Goal: Task Accomplishment & Management: Manage account settings

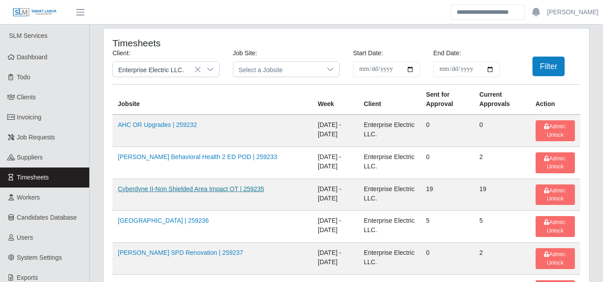
drag, startPoint x: 155, startPoint y: 189, endPoint x: 162, endPoint y: 191, distance: 6.9
click at [155, 189] on link "Cyberdyne II-Non Shielded Area Impact OT | 259235" at bounding box center [191, 189] width 146 height 7
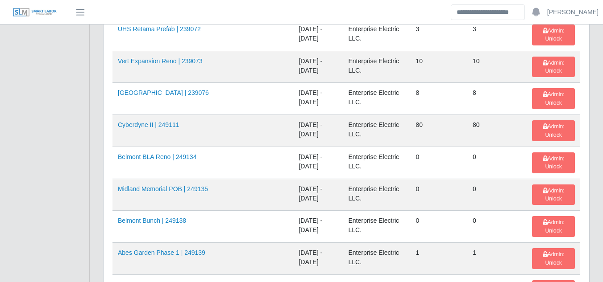
scroll to position [402, 0]
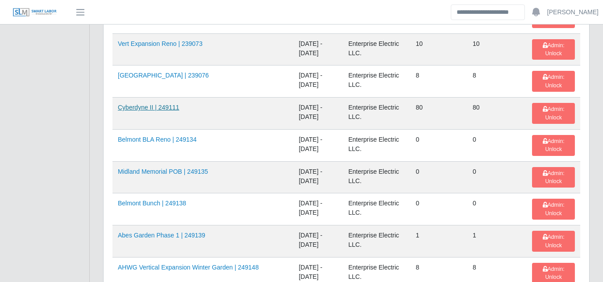
click at [149, 111] on link "Cyberdyne II | 249111" at bounding box center [149, 107] width 62 height 7
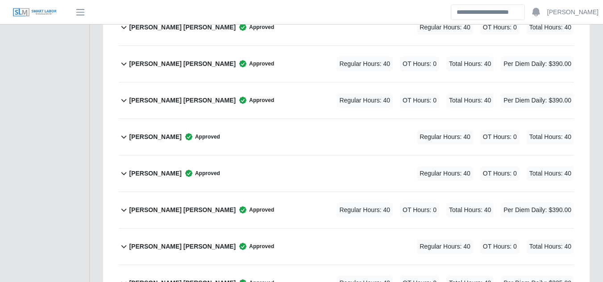
scroll to position [2410, 0]
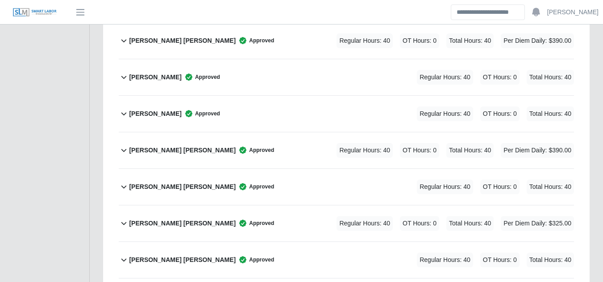
click at [165, 219] on b "[PERSON_NAME] [PERSON_NAME]" at bounding box center [182, 223] width 107 height 9
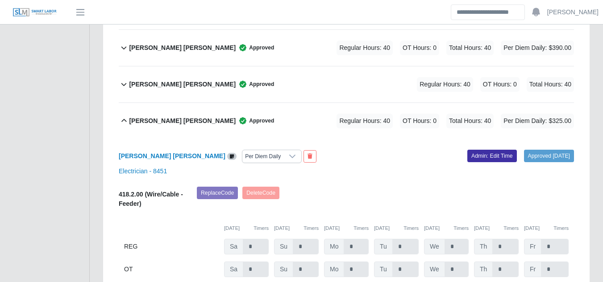
scroll to position [2499, 0]
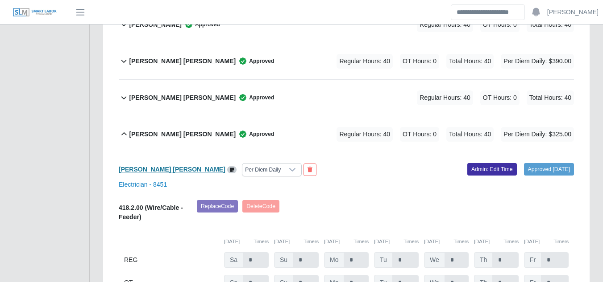
click at [159, 166] on b "Julio N. Matos Sanchez" at bounding box center [172, 169] width 107 height 7
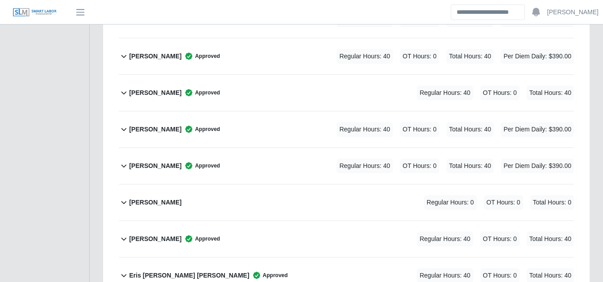
scroll to position [1071, 0]
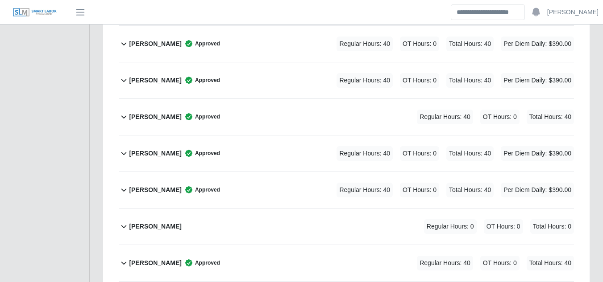
click at [154, 259] on b "Erika Barajas" at bounding box center [155, 263] width 52 height 9
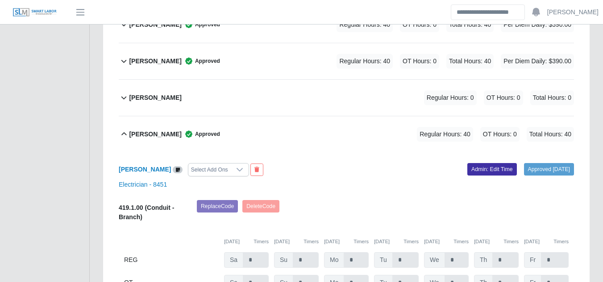
scroll to position [1205, 0]
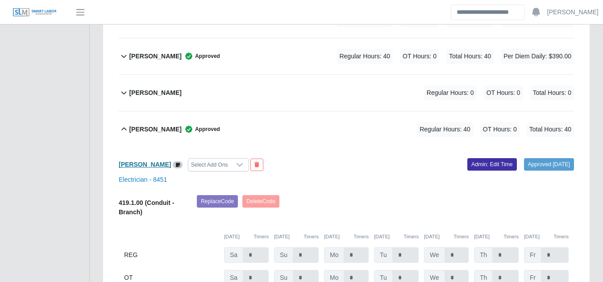
click at [136, 161] on b "Erika Barajas" at bounding box center [145, 164] width 52 height 7
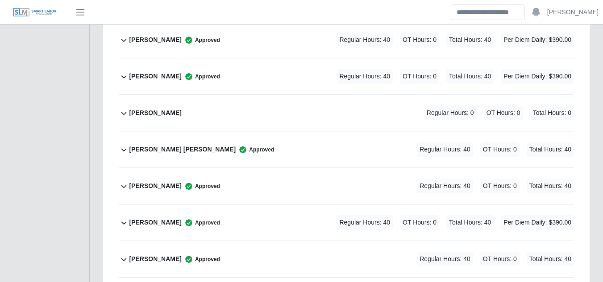
scroll to position [3575, 0]
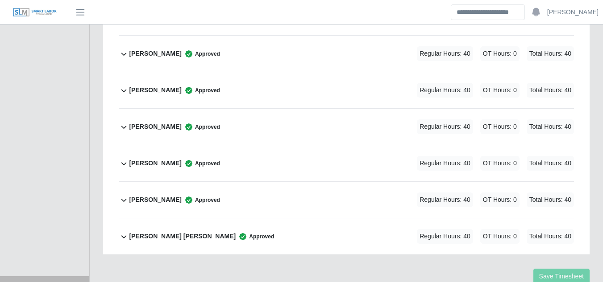
click at [168, 195] on b "Yariela Carrasco Hernandez" at bounding box center [155, 199] width 52 height 9
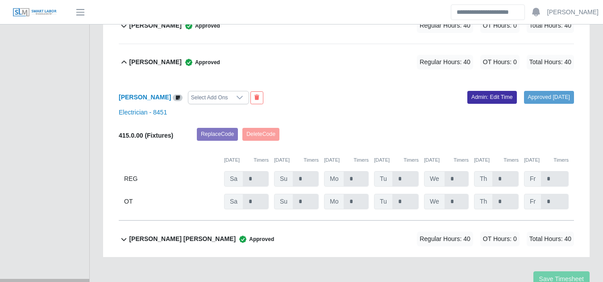
scroll to position [3715, 0]
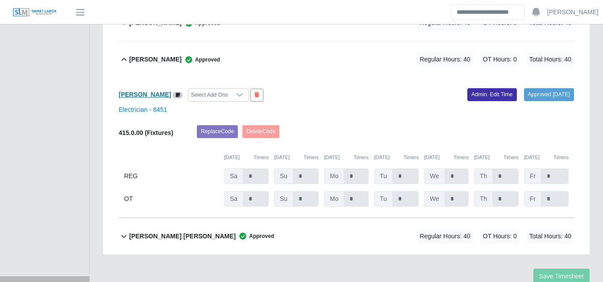
click at [171, 91] on b "Yariela Carrasco Hernandez" at bounding box center [145, 94] width 52 height 7
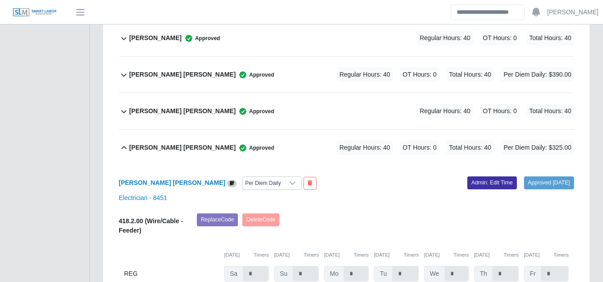
scroll to position [2689, 0]
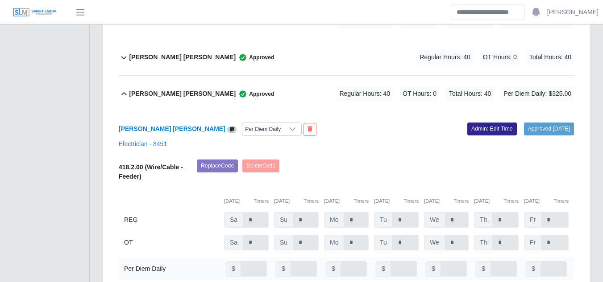
click at [467, 123] on link "Admin: Edit Time" at bounding box center [492, 129] width 50 height 12
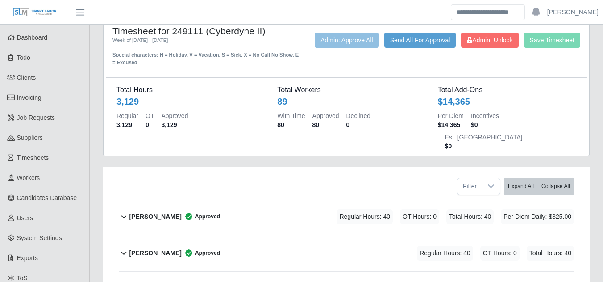
scroll to position [0, 0]
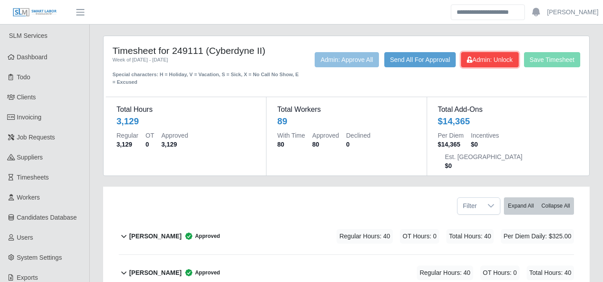
click at [484, 57] on span "Admin: Unlock" at bounding box center [490, 59] width 46 height 7
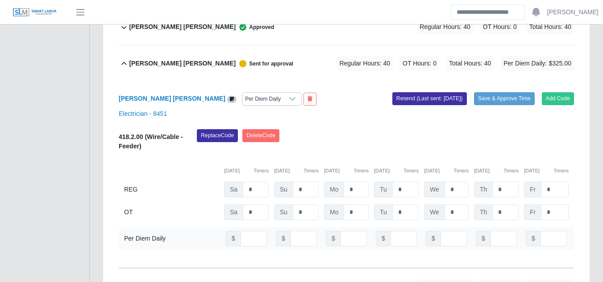
scroll to position [2722, 0]
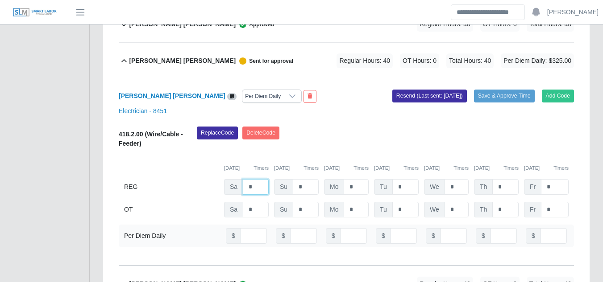
click at [257, 179] on input "*" at bounding box center [256, 187] width 26 height 16
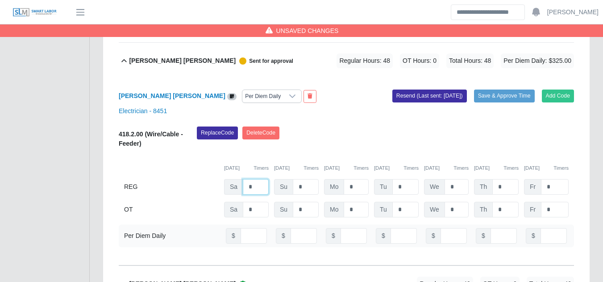
type input "*"
click at [246, 228] on input "number" at bounding box center [254, 236] width 26 height 16
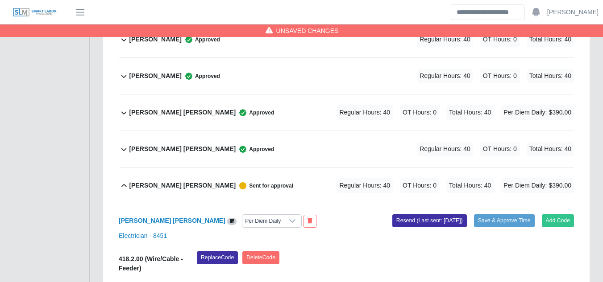
scroll to position [2588, 0]
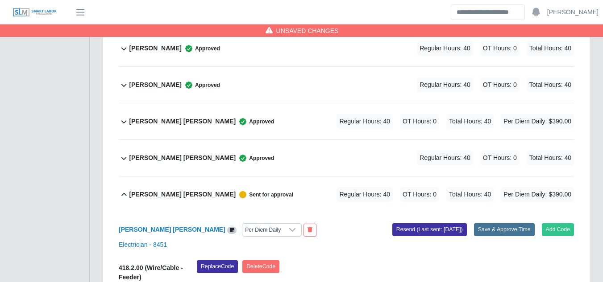
type input "**"
click at [481, 224] on button "Save & Approve Time" at bounding box center [504, 230] width 61 height 12
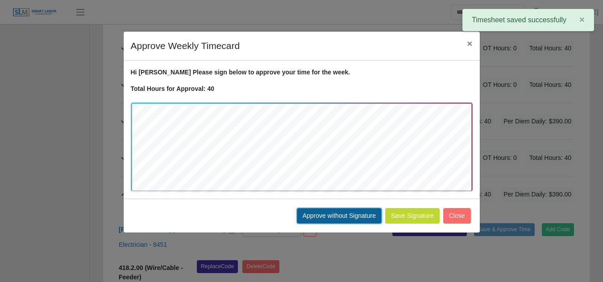
click at [335, 216] on button "Approve without Signature" at bounding box center [339, 216] width 85 height 16
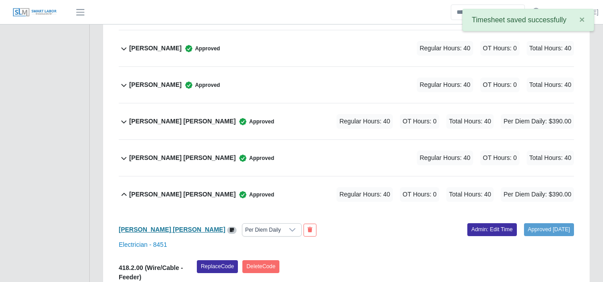
click at [164, 226] on b "Julio N. Matos Sanchez" at bounding box center [172, 229] width 107 height 7
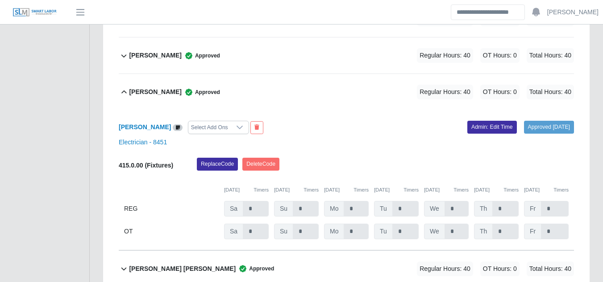
scroll to position [3715, 0]
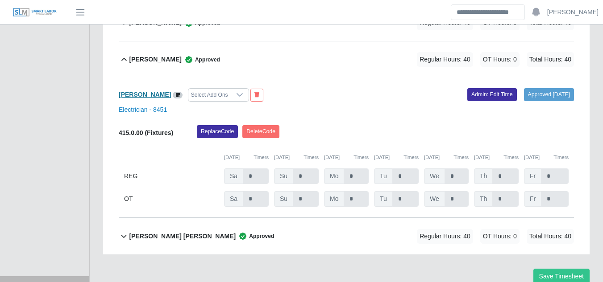
click at [166, 91] on b "Yariela Carrasco Hernandez" at bounding box center [145, 94] width 52 height 7
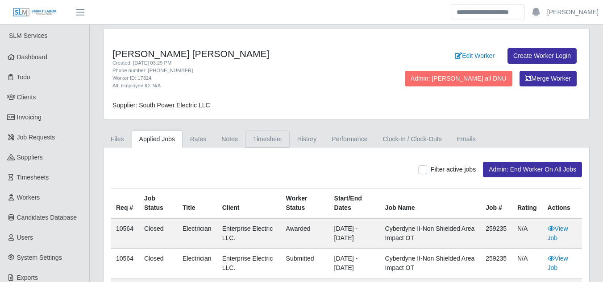
click at [253, 135] on link "Timesheet" at bounding box center [267, 139] width 44 height 17
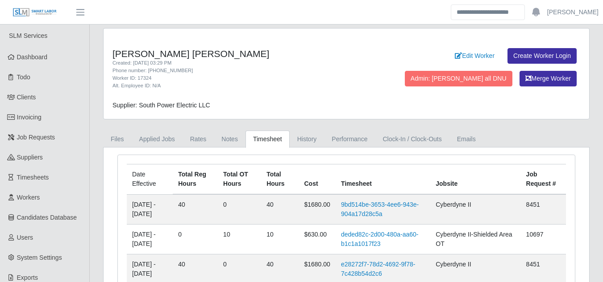
click at [361, 239] on td "deded82c-2d00-480a-aa60-b1c1a1017f23" at bounding box center [383, 240] width 95 height 30
click at [363, 236] on link "deded82c-2d00-480a-aa60-b1c1a1017f23" at bounding box center [380, 239] width 78 height 17
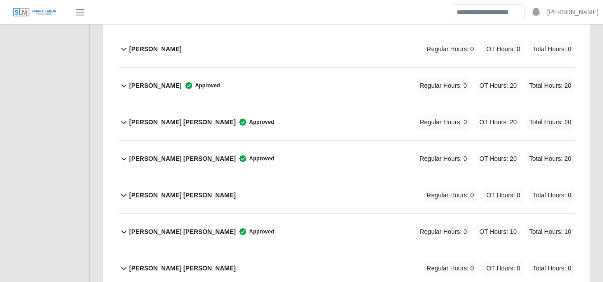
scroll to position [2410, 0]
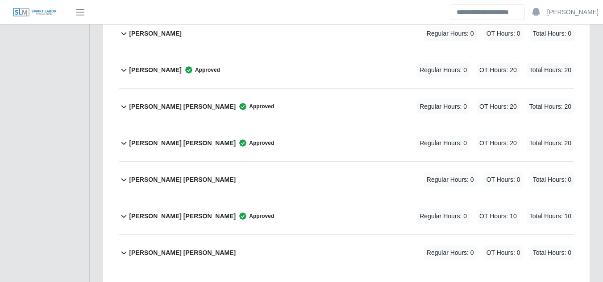
click at [172, 212] on b "[PERSON_NAME] [PERSON_NAME]" at bounding box center [182, 216] width 107 height 9
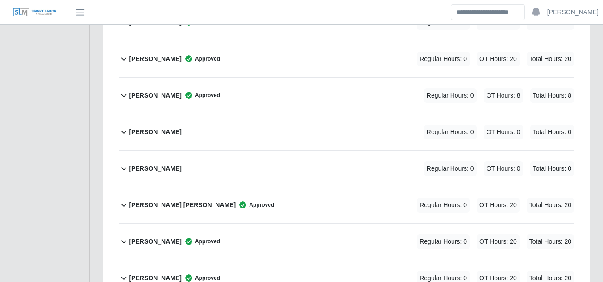
scroll to position [3362, 0]
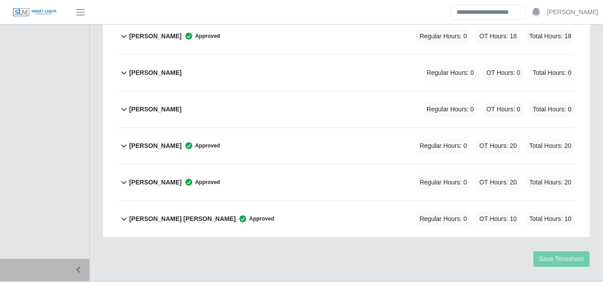
click at [152, 178] on b "Yariela Carrasco Hernandez" at bounding box center [155, 182] width 52 height 9
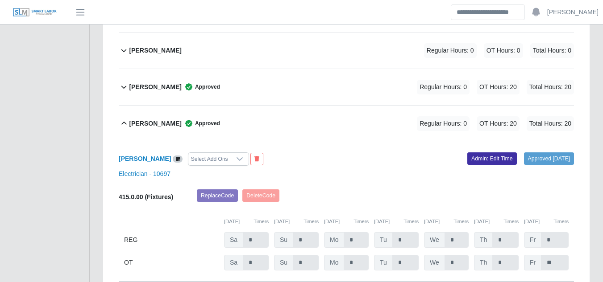
scroll to position [3414, 0]
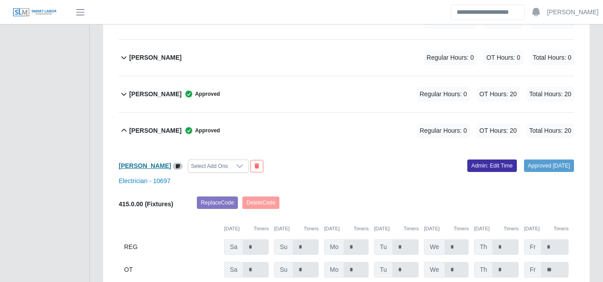
click at [165, 162] on b "[PERSON_NAME]" at bounding box center [145, 165] width 52 height 7
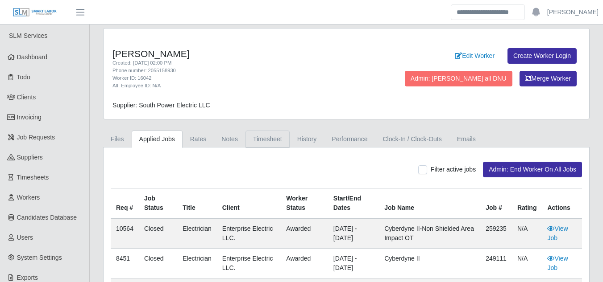
click at [253, 135] on link "Timesheet" at bounding box center [267, 139] width 44 height 17
click at [252, 142] on link "Timesheet" at bounding box center [267, 139] width 44 height 17
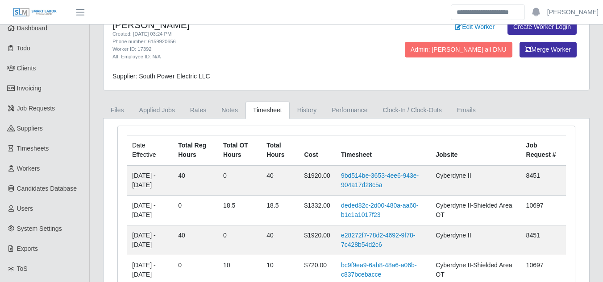
scroll to position [45, 0]
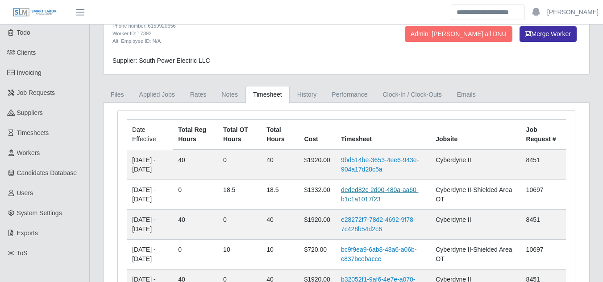
click at [366, 192] on link "deded82c-2d00-480a-aa60-b1c1a1017f23" at bounding box center [380, 195] width 78 height 17
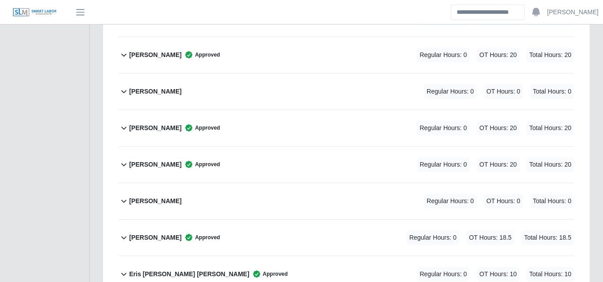
scroll to position [1116, 0]
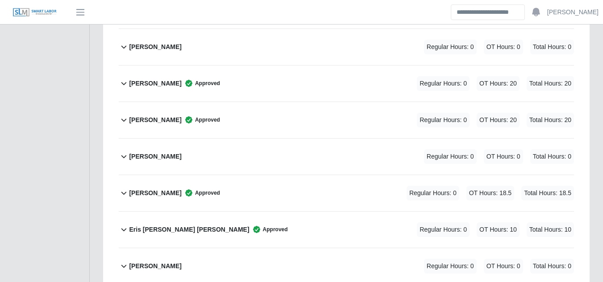
click at [151, 189] on b "Erika Barajas" at bounding box center [155, 193] width 52 height 9
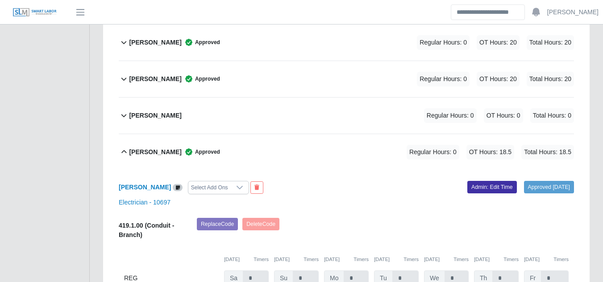
scroll to position [1205, 0]
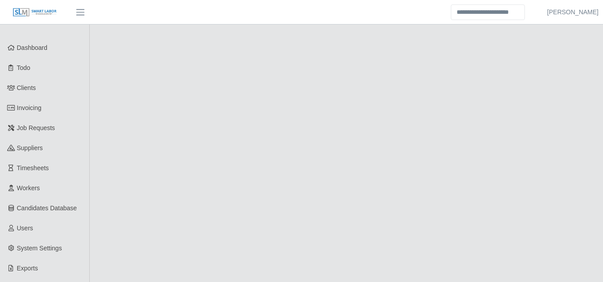
scroll to position [45, 0]
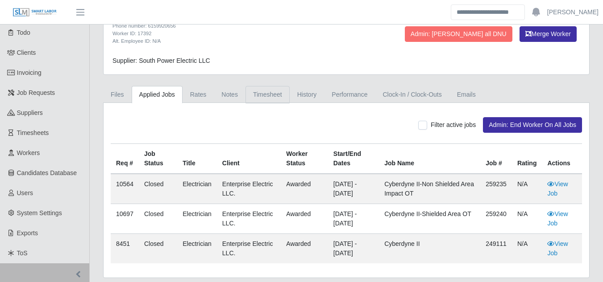
click at [258, 96] on link "Timesheet" at bounding box center [267, 94] width 44 height 17
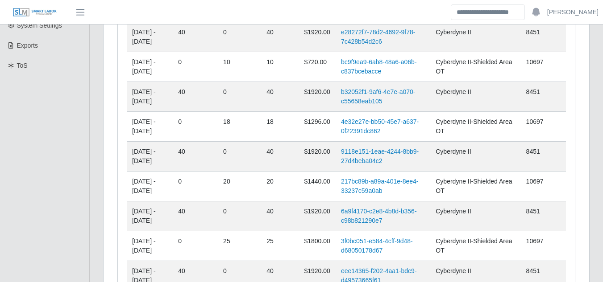
scroll to position [0, 0]
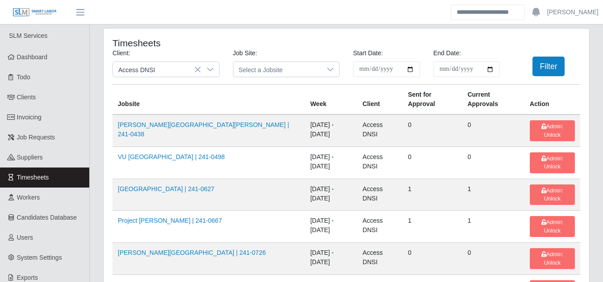
scroll to position [27, 0]
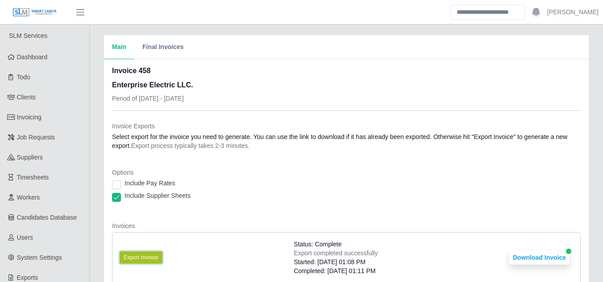
click at [145, 260] on button "Export Invoice" at bounding box center [141, 258] width 43 height 12
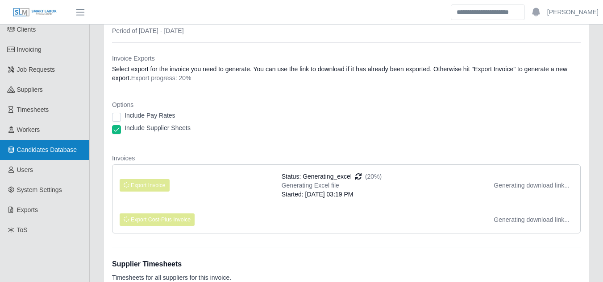
scroll to position [89, 0]
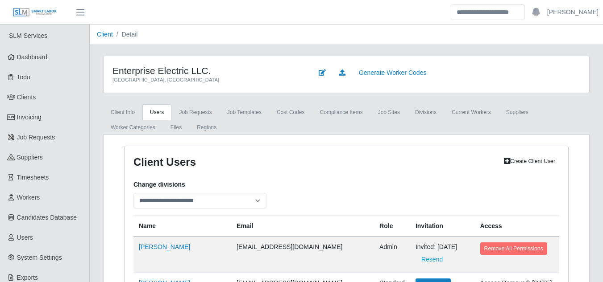
scroll to position [2799, 0]
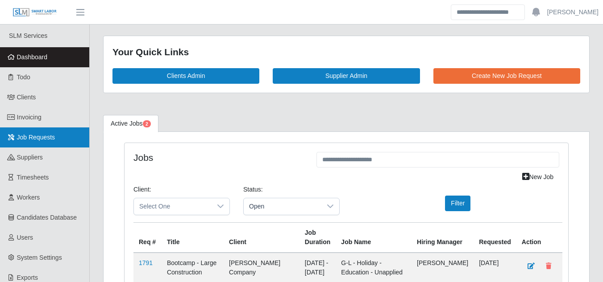
click at [29, 142] on link "Job Requests" at bounding box center [44, 138] width 89 height 20
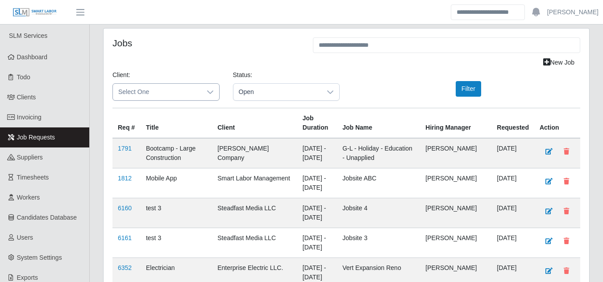
click at [207, 88] on div at bounding box center [210, 92] width 18 height 17
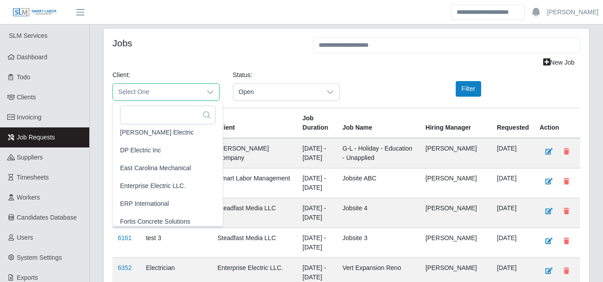
scroll to position [357, 0]
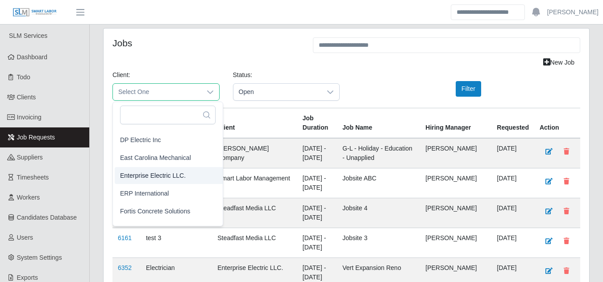
click at [137, 174] on span "Enterprise Electric LLC." at bounding box center [153, 175] width 66 height 9
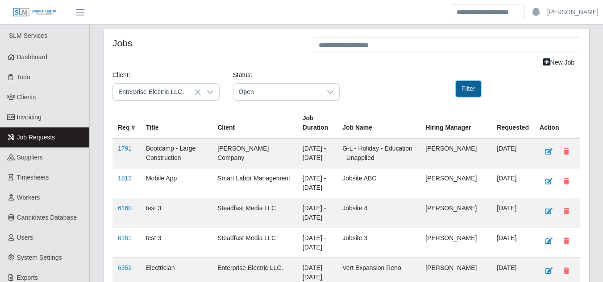
click at [466, 86] on button "Filter" at bounding box center [468, 89] width 25 height 16
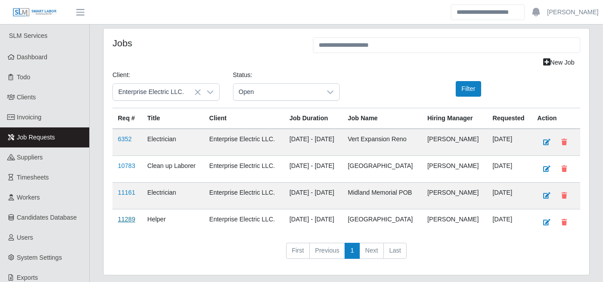
click at [125, 221] on link "11289" at bounding box center [126, 219] width 17 height 7
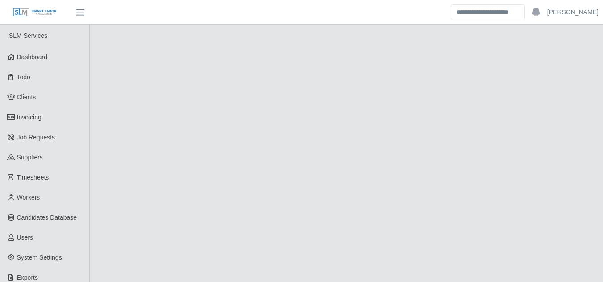
select select "****"
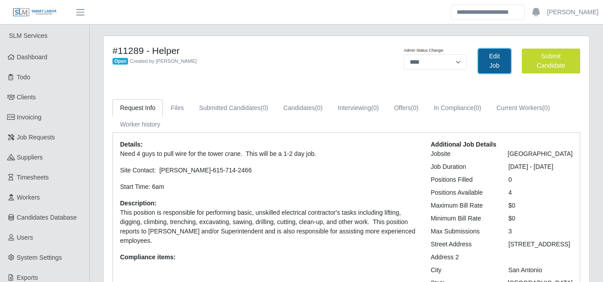
click at [492, 62] on link "Edit Job" at bounding box center [494, 61] width 33 height 25
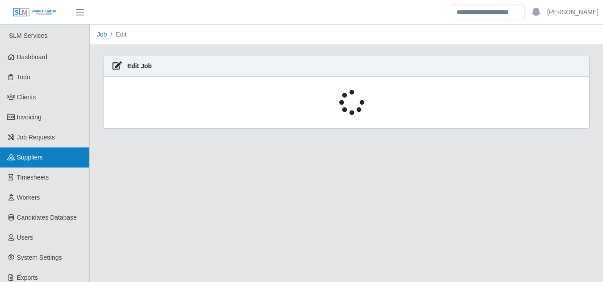
select select "****"
select select "**"
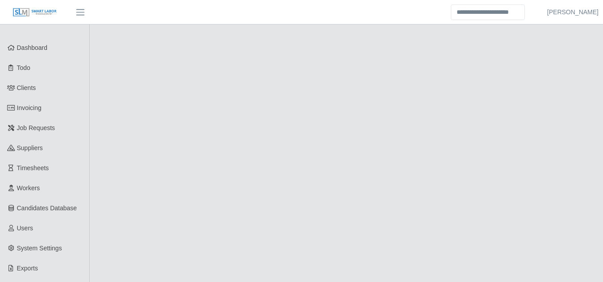
select select "****"
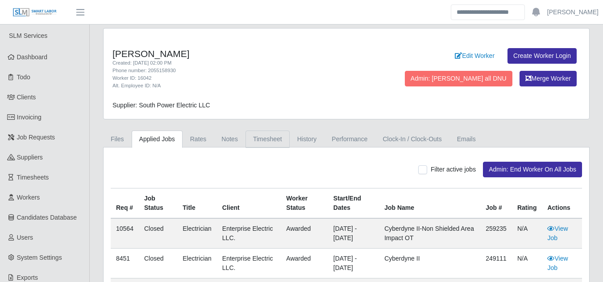
click at [262, 137] on link "Timesheet" at bounding box center [267, 139] width 44 height 17
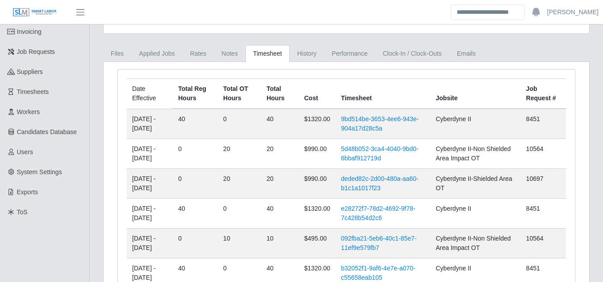
scroll to position [89, 0]
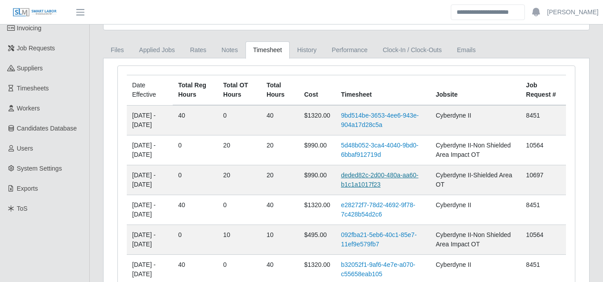
click at [366, 174] on link "deded82c-2d00-480a-aa60-b1c1a1017f23" at bounding box center [380, 180] width 78 height 17
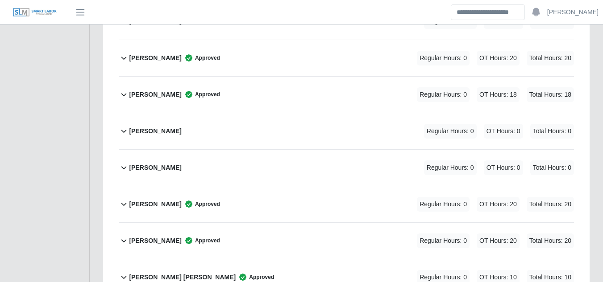
scroll to position [3212, 0]
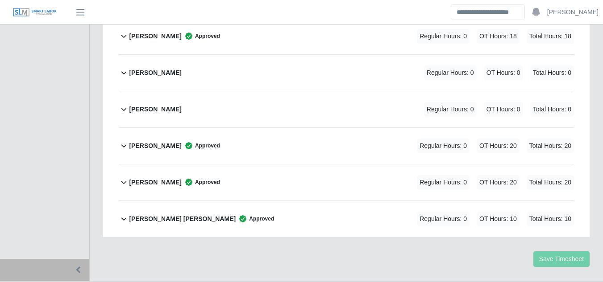
click at [181, 178] on b "[PERSON_NAME]" at bounding box center [155, 182] width 52 height 9
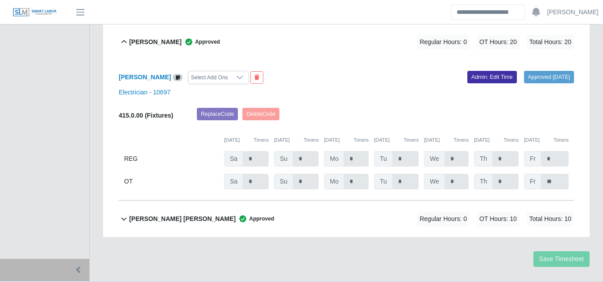
scroll to position [3263, 0]
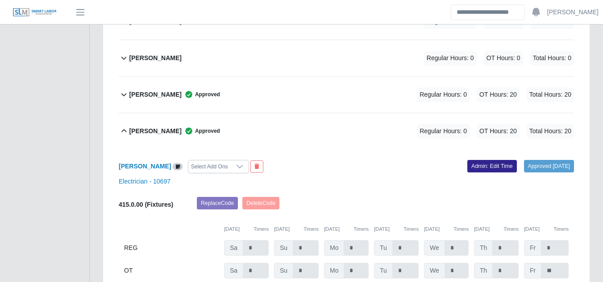
click at [467, 160] on link "Admin: Edit Time" at bounding box center [492, 166] width 50 height 12
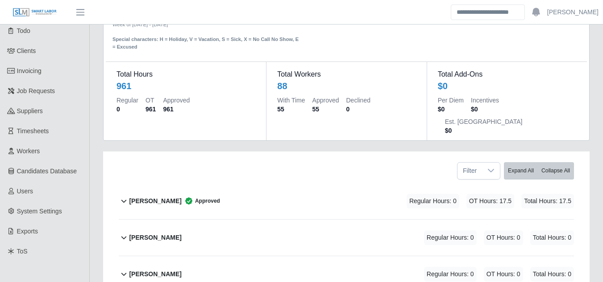
scroll to position [0, 0]
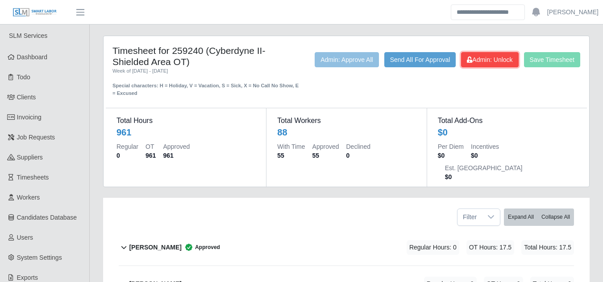
click at [476, 58] on button "Admin: Unlock" at bounding box center [489, 59] width 57 height 15
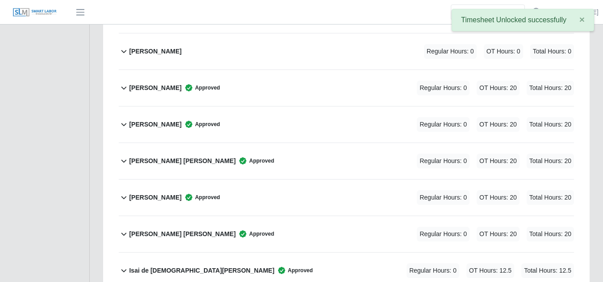
scroll to position [3352, 0]
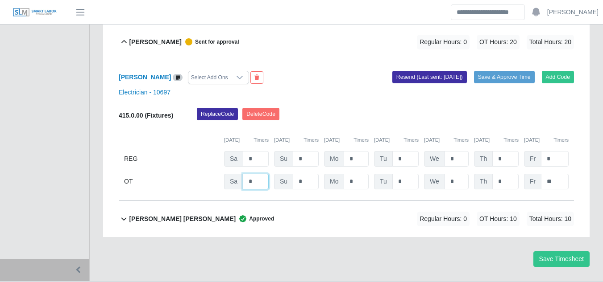
click at [252, 174] on input "*" at bounding box center [256, 182] width 26 height 16
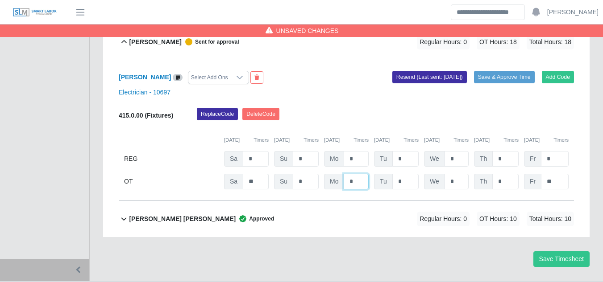
type input "*"
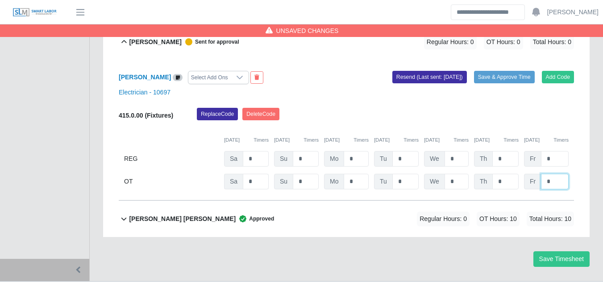
type input "*"
click at [574, 252] on button "Save Timesheet" at bounding box center [561, 260] width 56 height 16
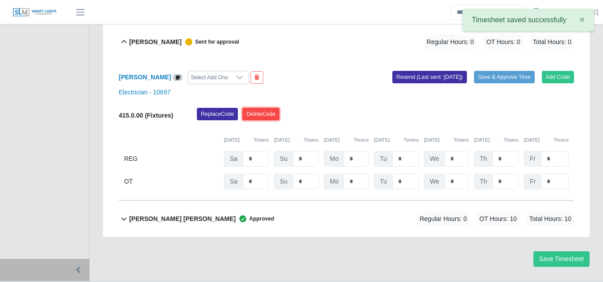
click at [264, 108] on button "Delete Code" at bounding box center [260, 114] width 37 height 12
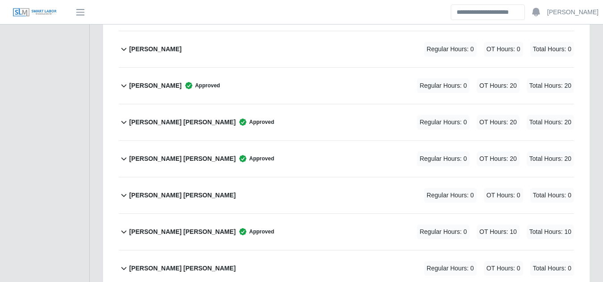
scroll to position [2410, 0]
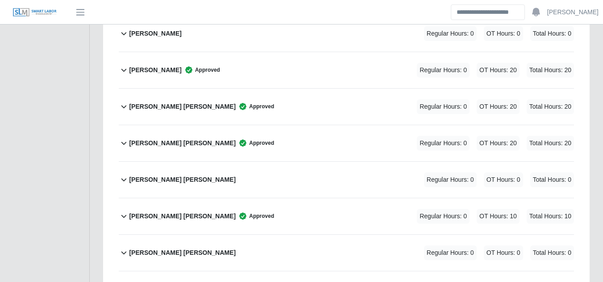
click at [169, 212] on b "Julio N. Matos Sanchez" at bounding box center [182, 216] width 107 height 9
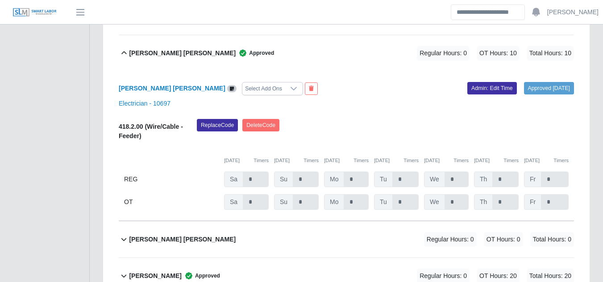
scroll to position [2588, 0]
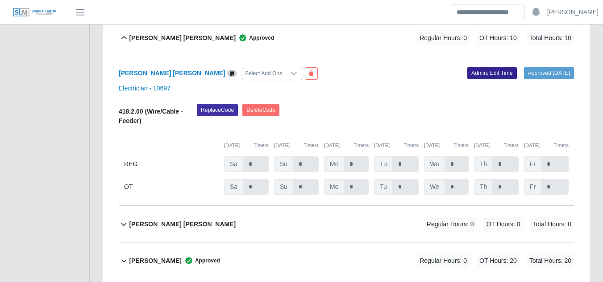
click at [467, 67] on link "Admin: Edit Time" at bounding box center [492, 73] width 50 height 12
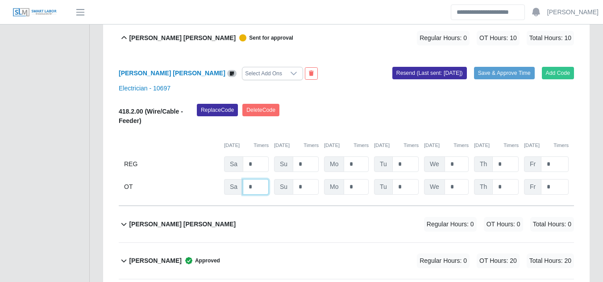
click at [251, 179] on input "*" at bounding box center [256, 187] width 26 height 16
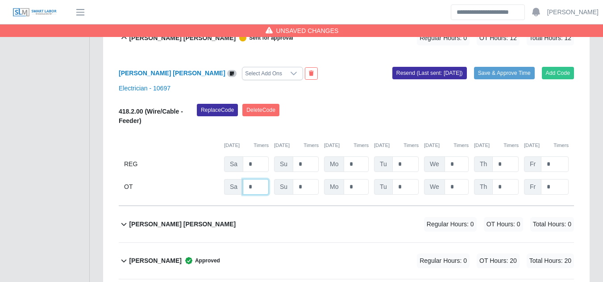
type input "*"
click at [552, 179] on input "*" at bounding box center [555, 187] width 28 height 16
type input "**"
click at [484, 67] on button "Save & Approve Time" at bounding box center [504, 73] width 61 height 12
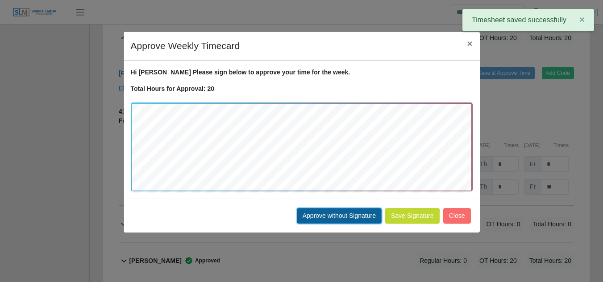
click at [311, 213] on button "Approve without Signature" at bounding box center [339, 216] width 85 height 16
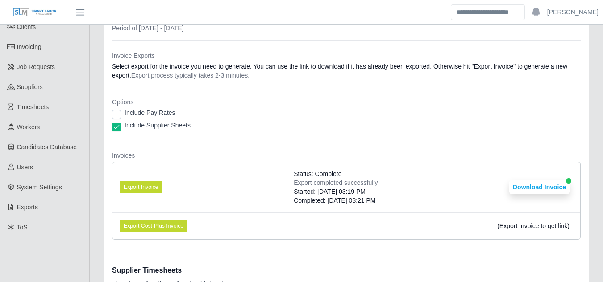
scroll to position [504, 0]
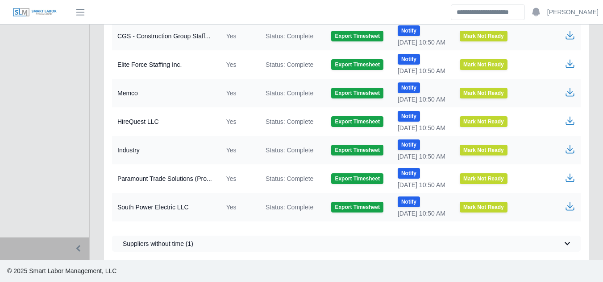
click at [567, 206] on icon "button" at bounding box center [569, 206] width 11 height 11
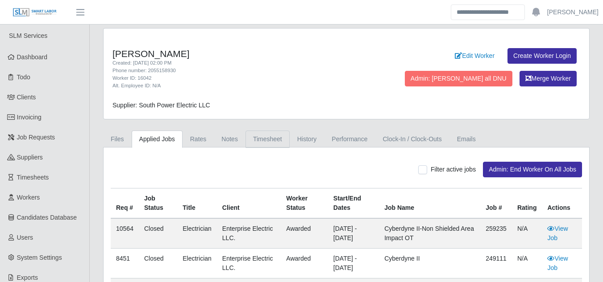
click at [262, 135] on link "Timesheet" at bounding box center [267, 139] width 44 height 17
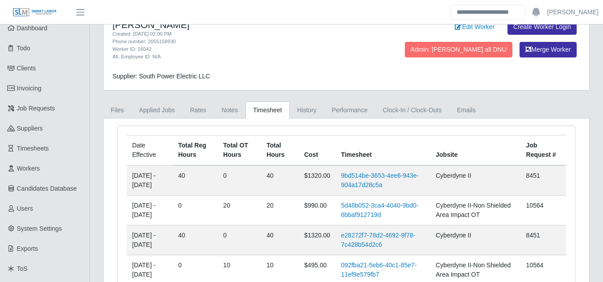
scroll to position [45, 0]
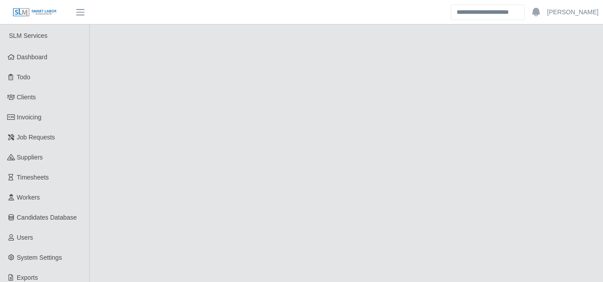
select select "****"
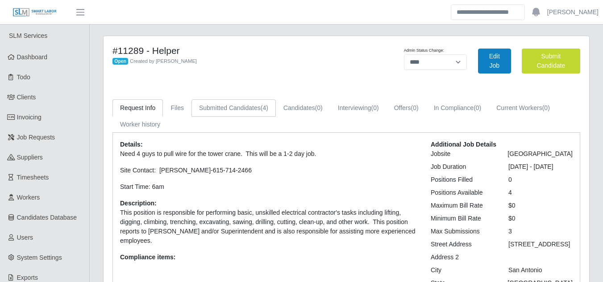
click at [223, 109] on link "Submitted Candidates (4)" at bounding box center [233, 108] width 84 height 17
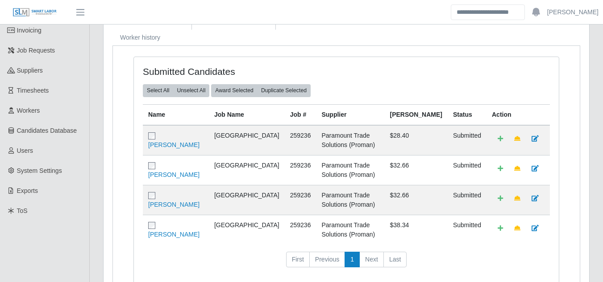
scroll to position [89, 0]
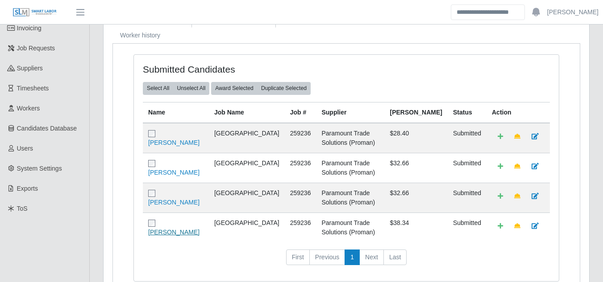
click at [180, 233] on link "[PERSON_NAME]" at bounding box center [173, 232] width 51 height 7
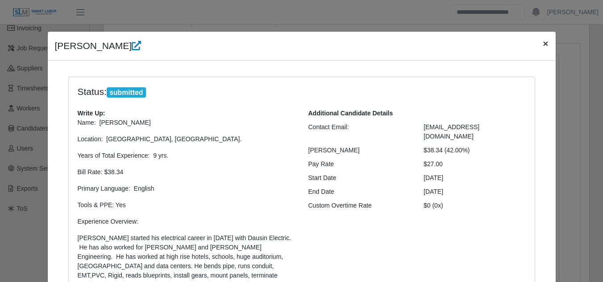
click at [543, 44] on span "×" at bounding box center [545, 43] width 5 height 10
